Goal: Task Accomplishment & Management: Manage account settings

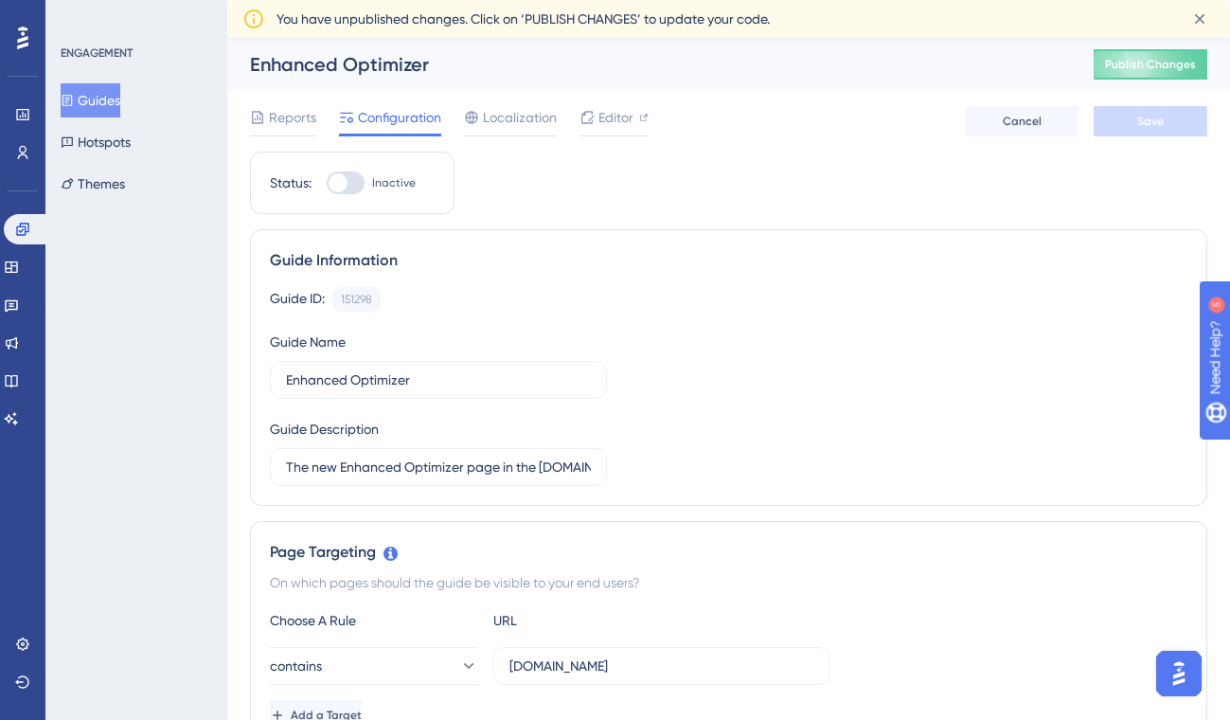
click at [358, 178] on div at bounding box center [346, 182] width 38 height 23
click at [327, 183] on input "Inactive" at bounding box center [326, 183] width 1 height 1
checkbox input "true"
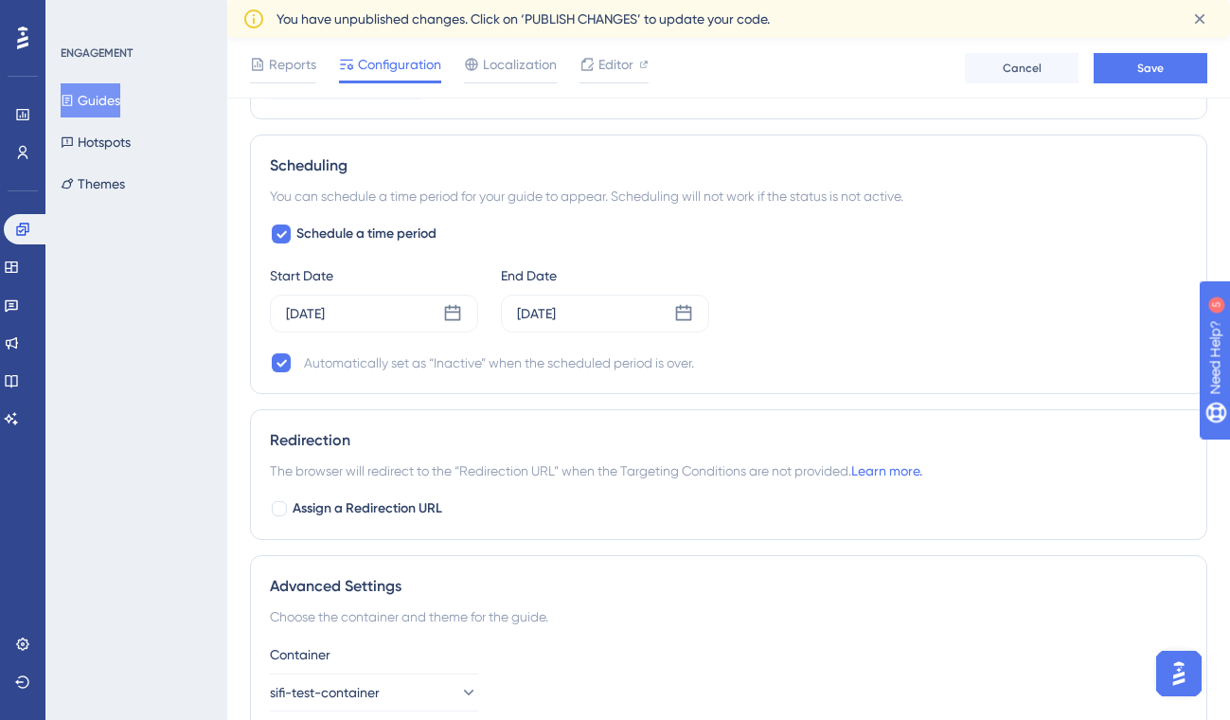
scroll to position [1223, 0]
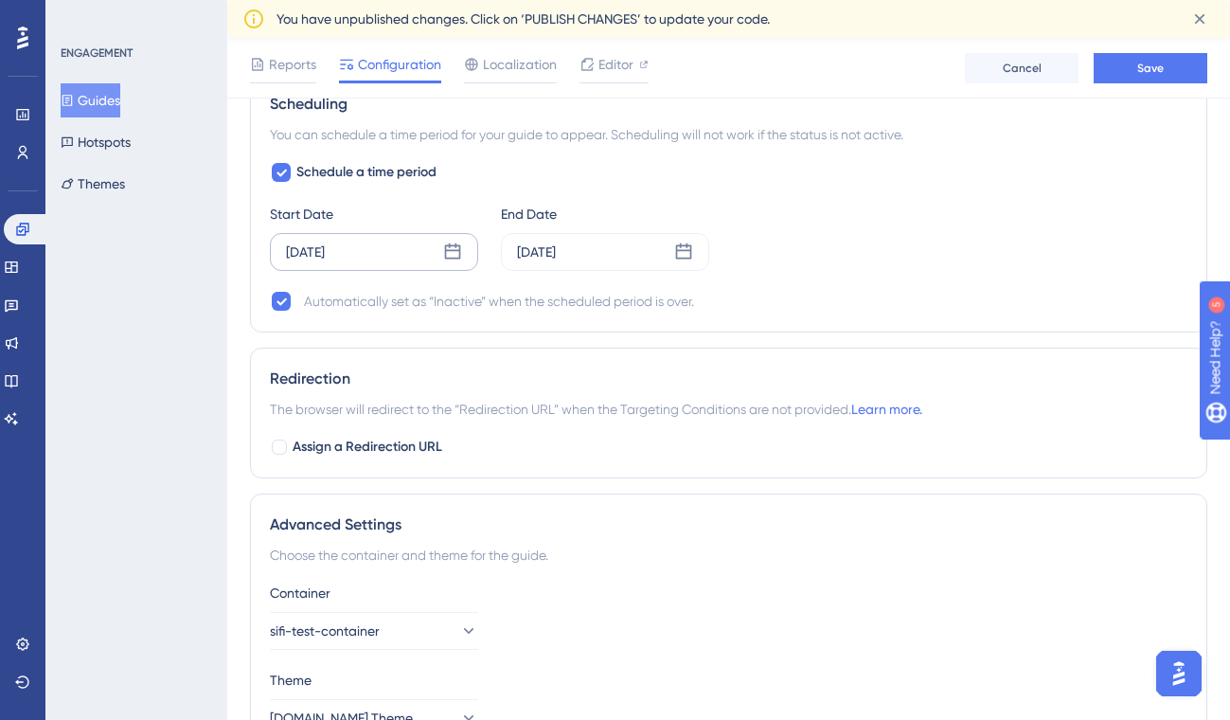
click at [449, 256] on icon at bounding box center [452, 251] width 19 height 19
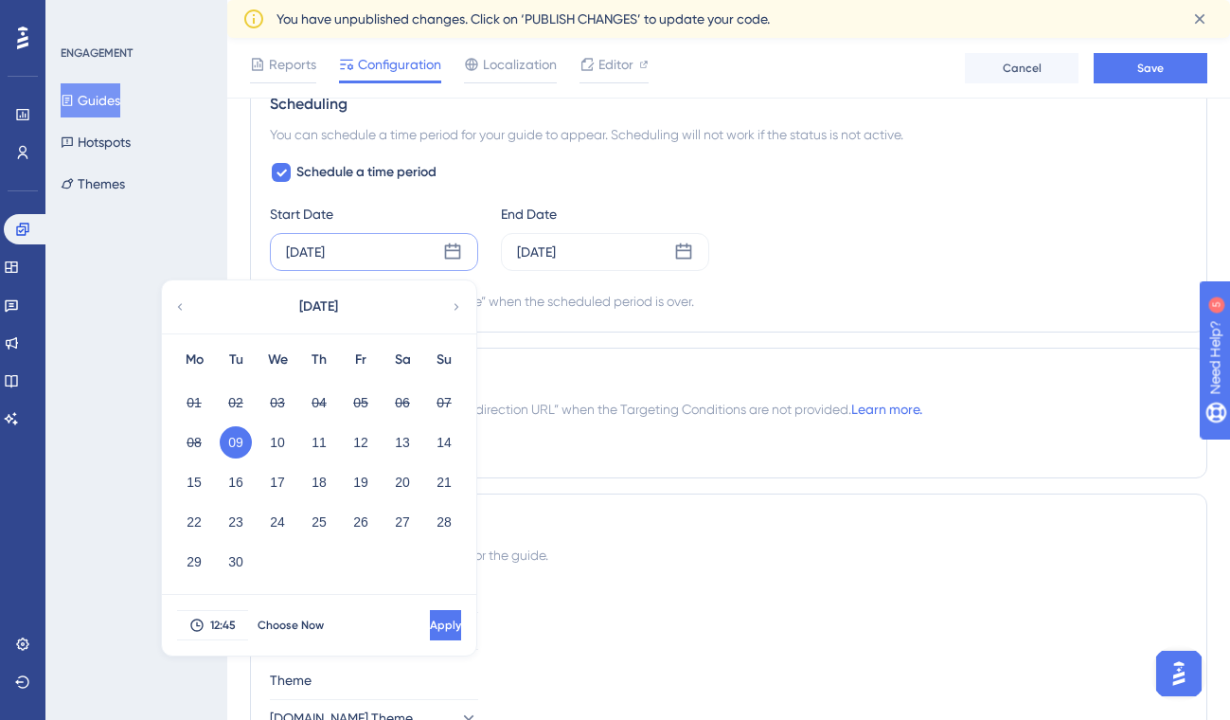
click at [879, 273] on div "Schedule a time period Start Date [DATE] [DATE] Mo Tu We Th Fr Sa Su 01 02 03 0…" at bounding box center [729, 237] width 918 height 152
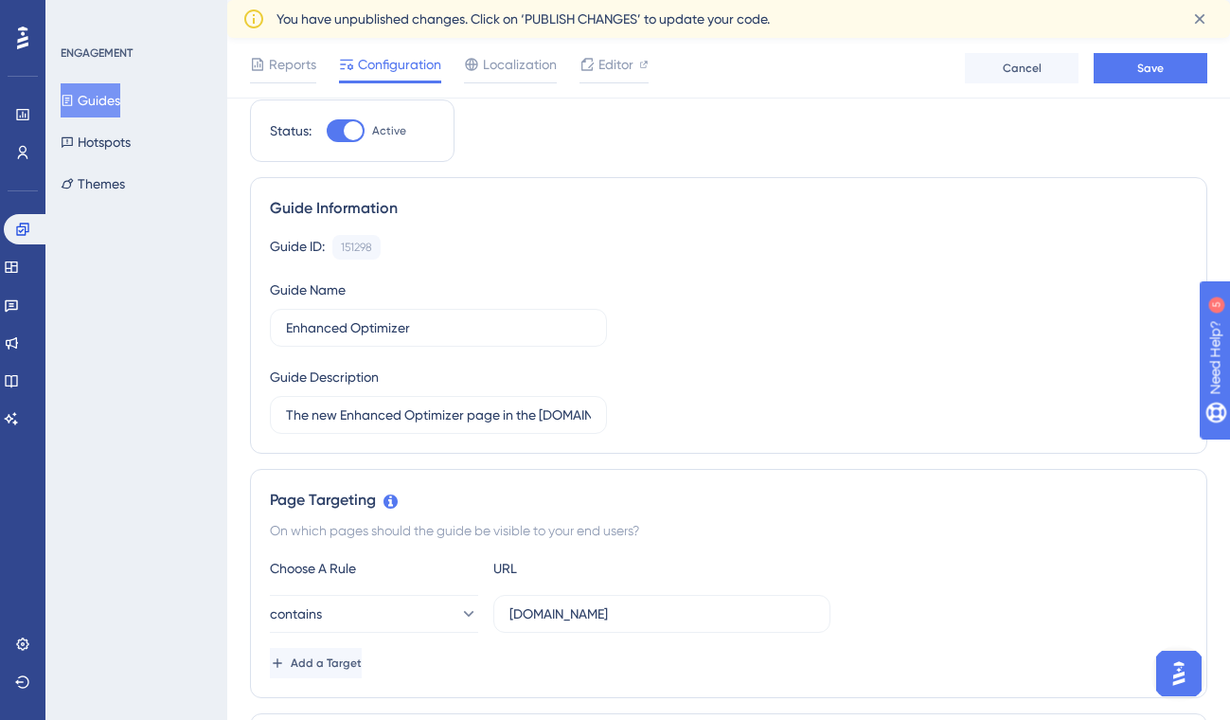
scroll to position [0, 0]
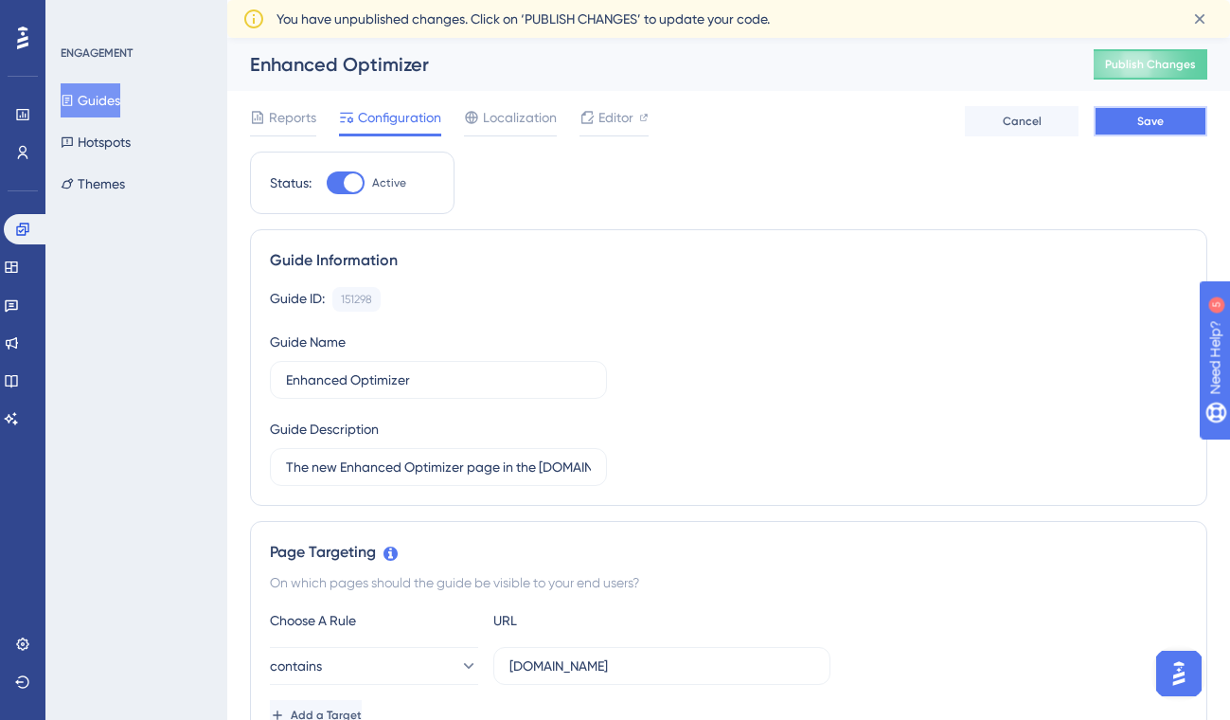
click at [1135, 129] on button "Save" at bounding box center [1151, 121] width 114 height 30
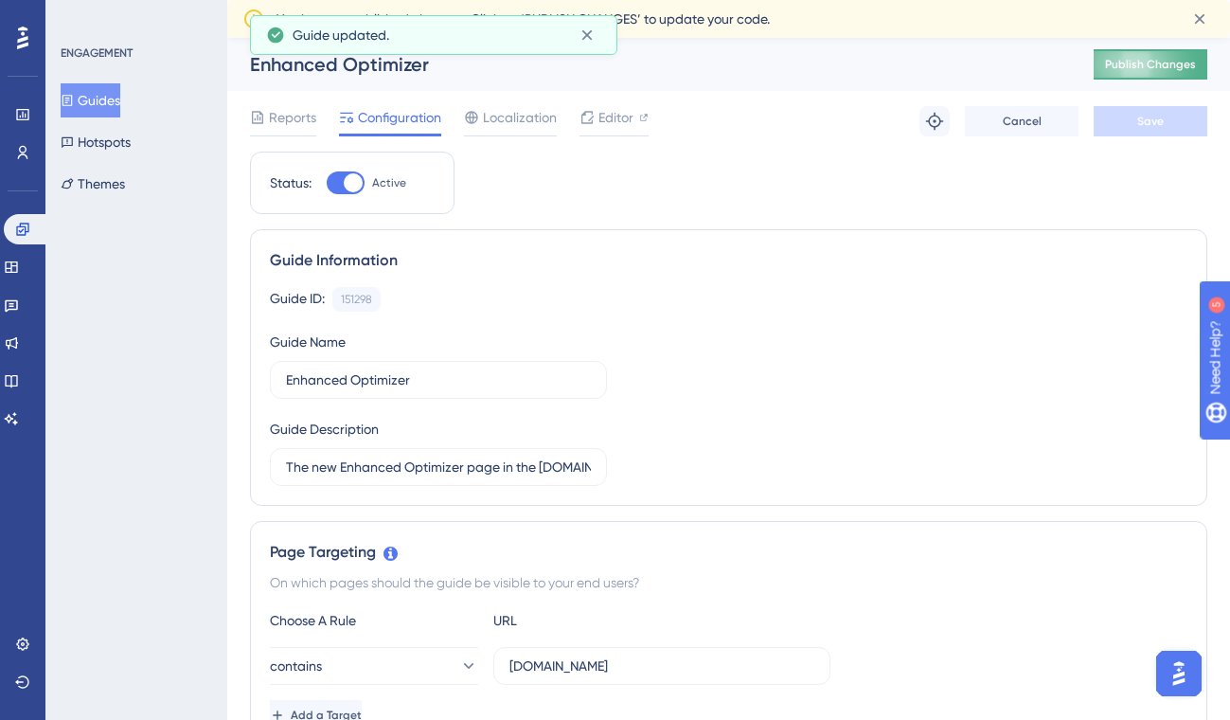
click at [1141, 64] on span "Publish Changes" at bounding box center [1150, 64] width 91 height 15
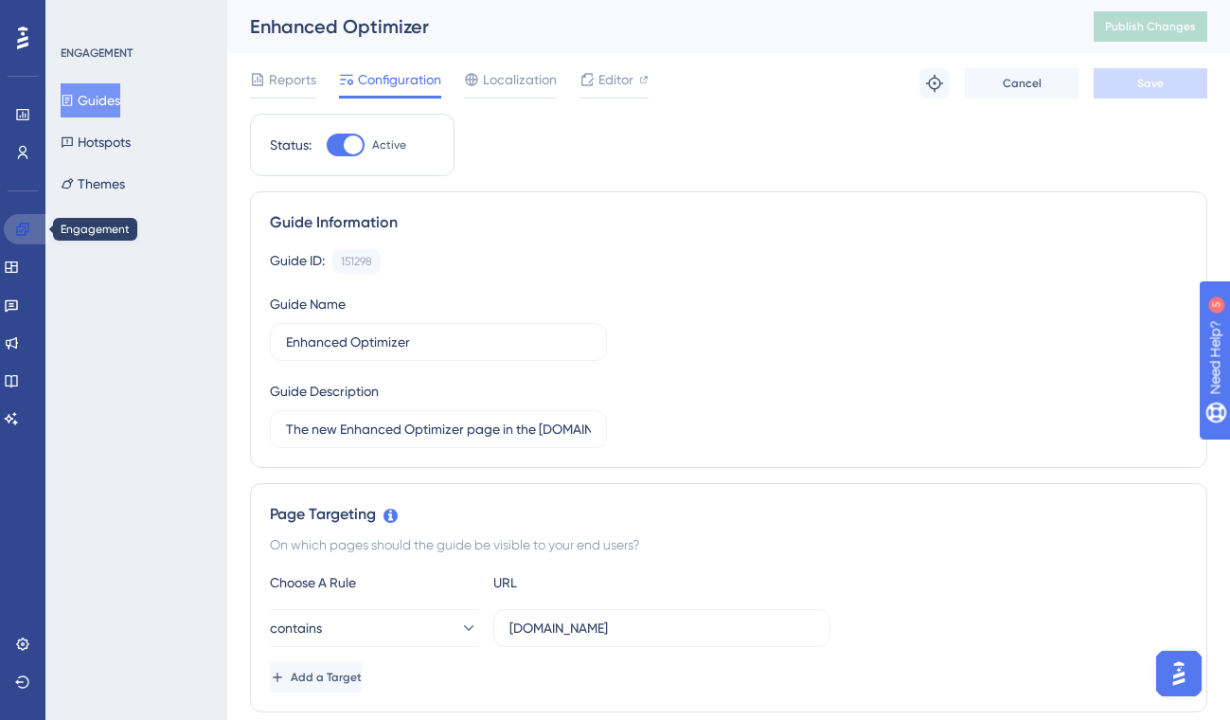
click at [27, 221] on link at bounding box center [26, 229] width 45 height 30
